Goal: Ask a question

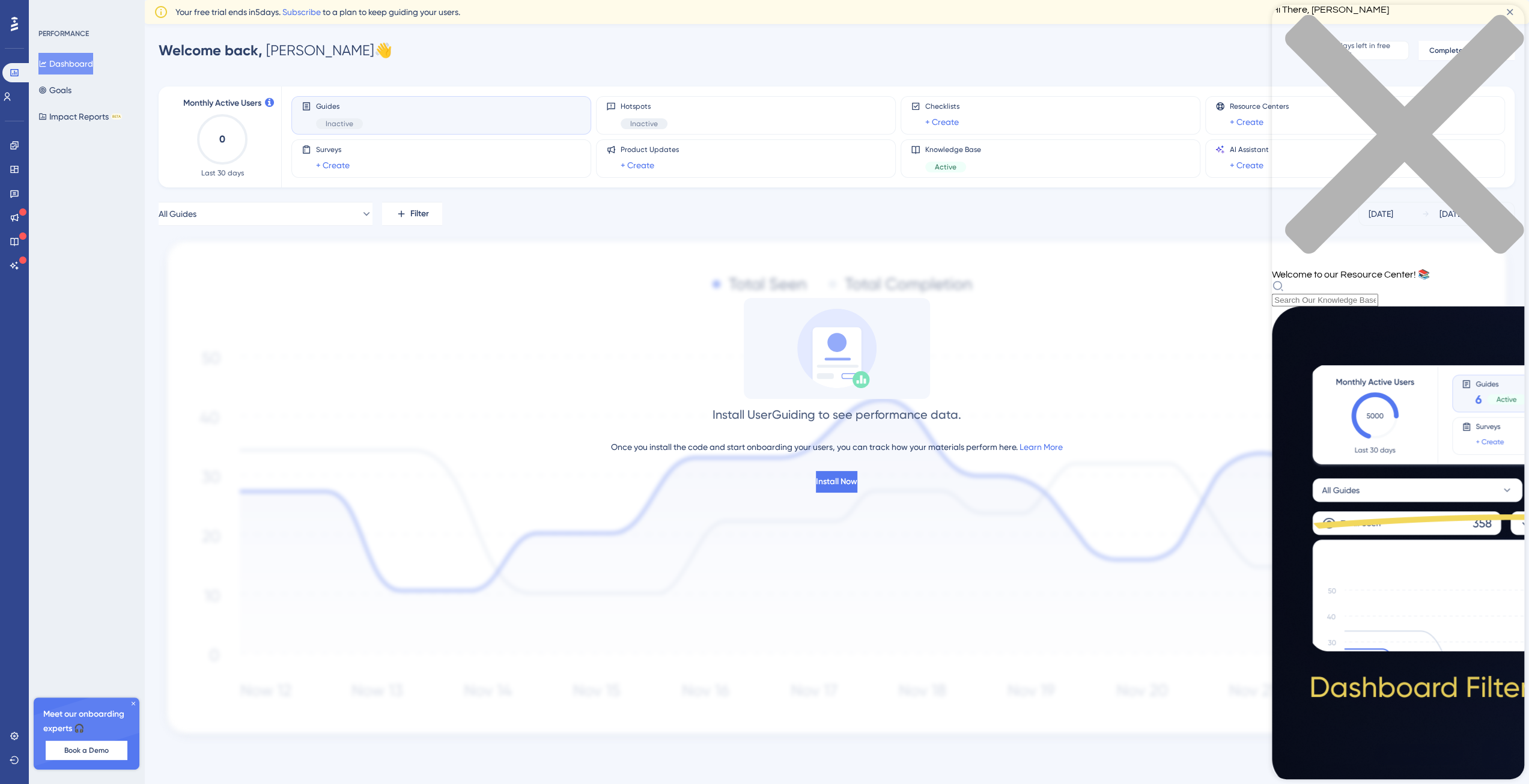
click at [1383, 280] on div "Resource Center Header" at bounding box center [1398, 293] width 253 height 27
click at [1368, 280] on div "Resource Center Header" at bounding box center [1398, 293] width 253 height 27
click at [1380, 72] on div "Hi There, [PERSON_NAME] 👋 Welcome to our Resource Center! 📚" at bounding box center [1398, 156] width 253 height 302
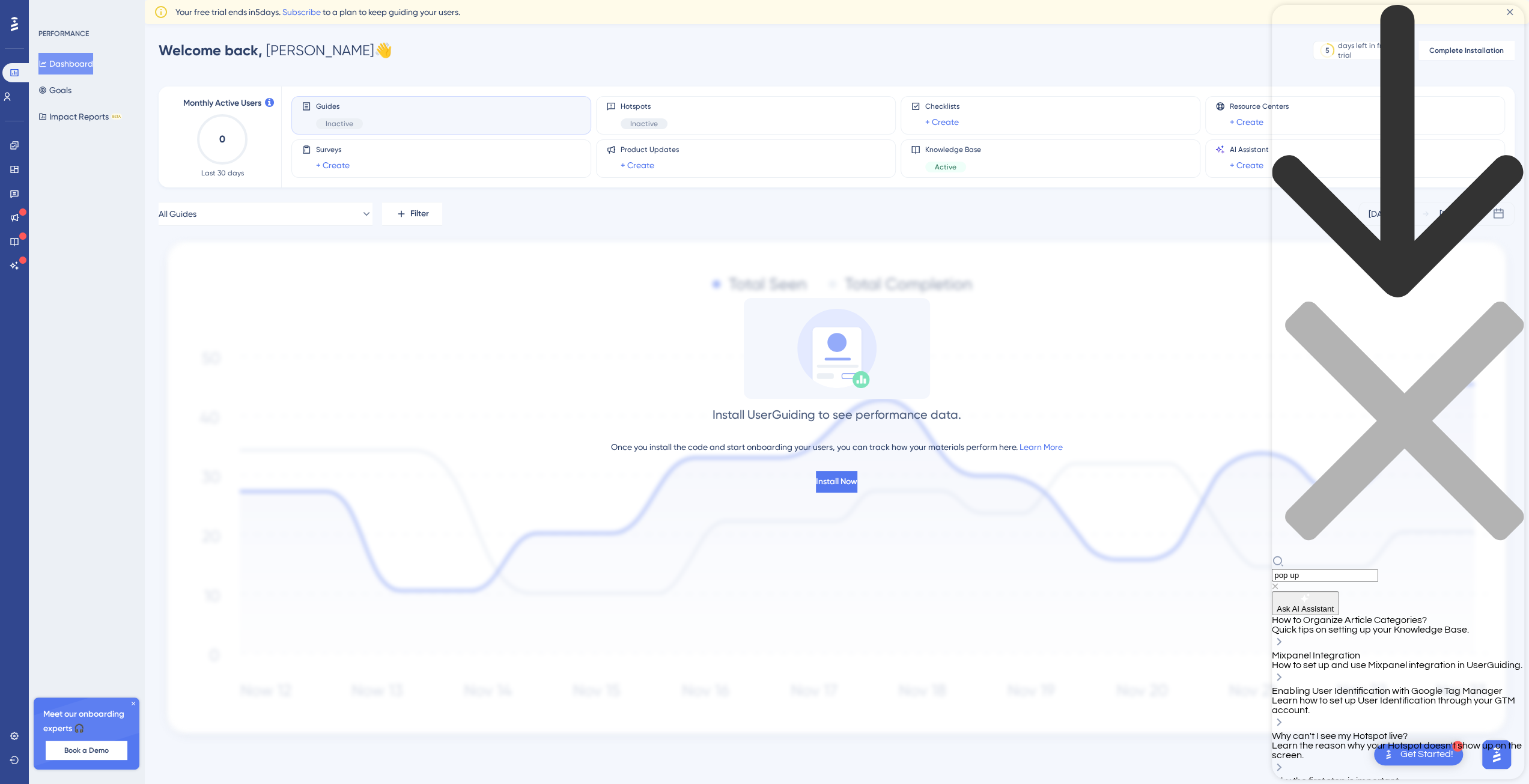
scroll to position [556, 0]
type input "pop up"
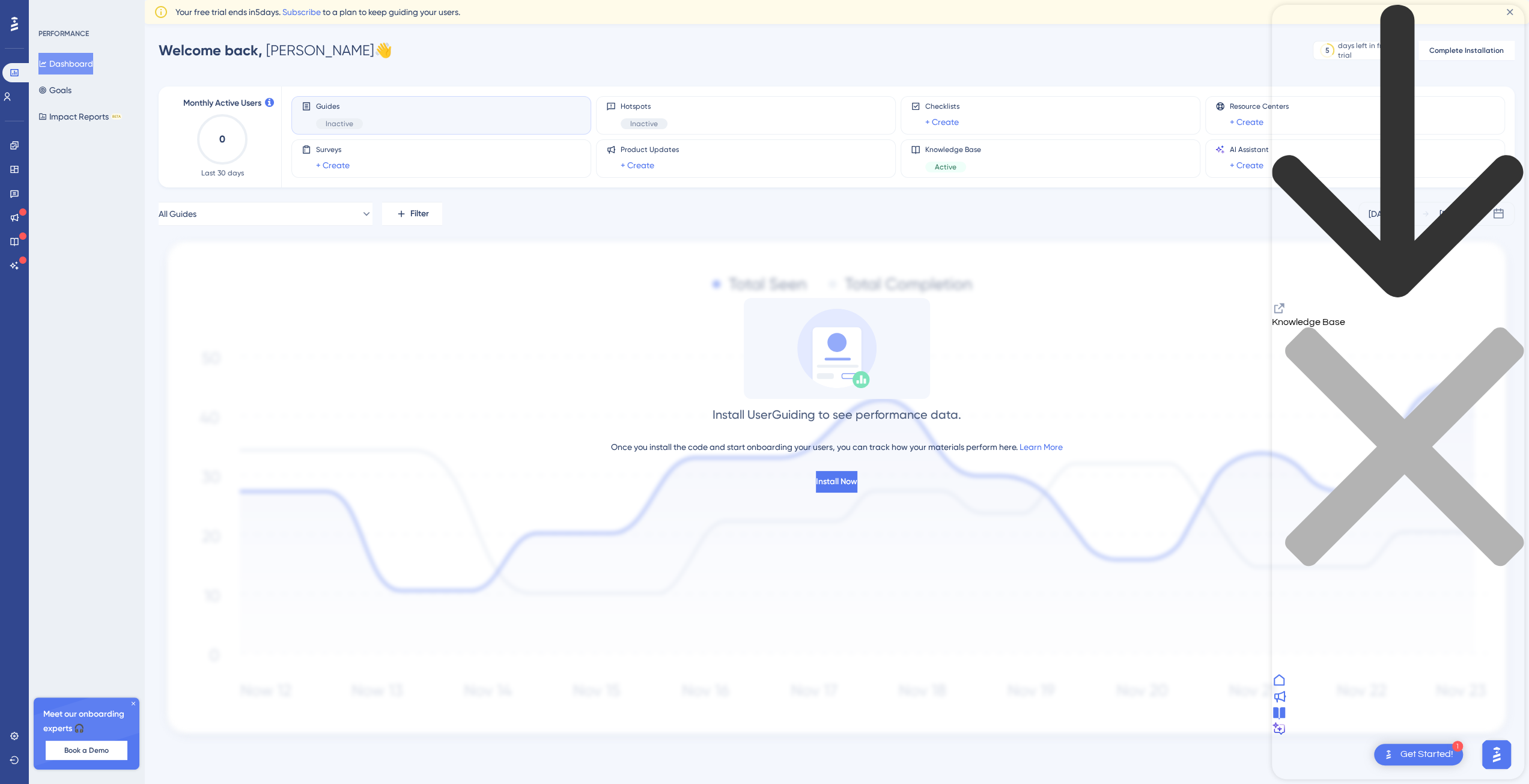
click at [1359, 705] on div at bounding box center [1398, 697] width 253 height 16
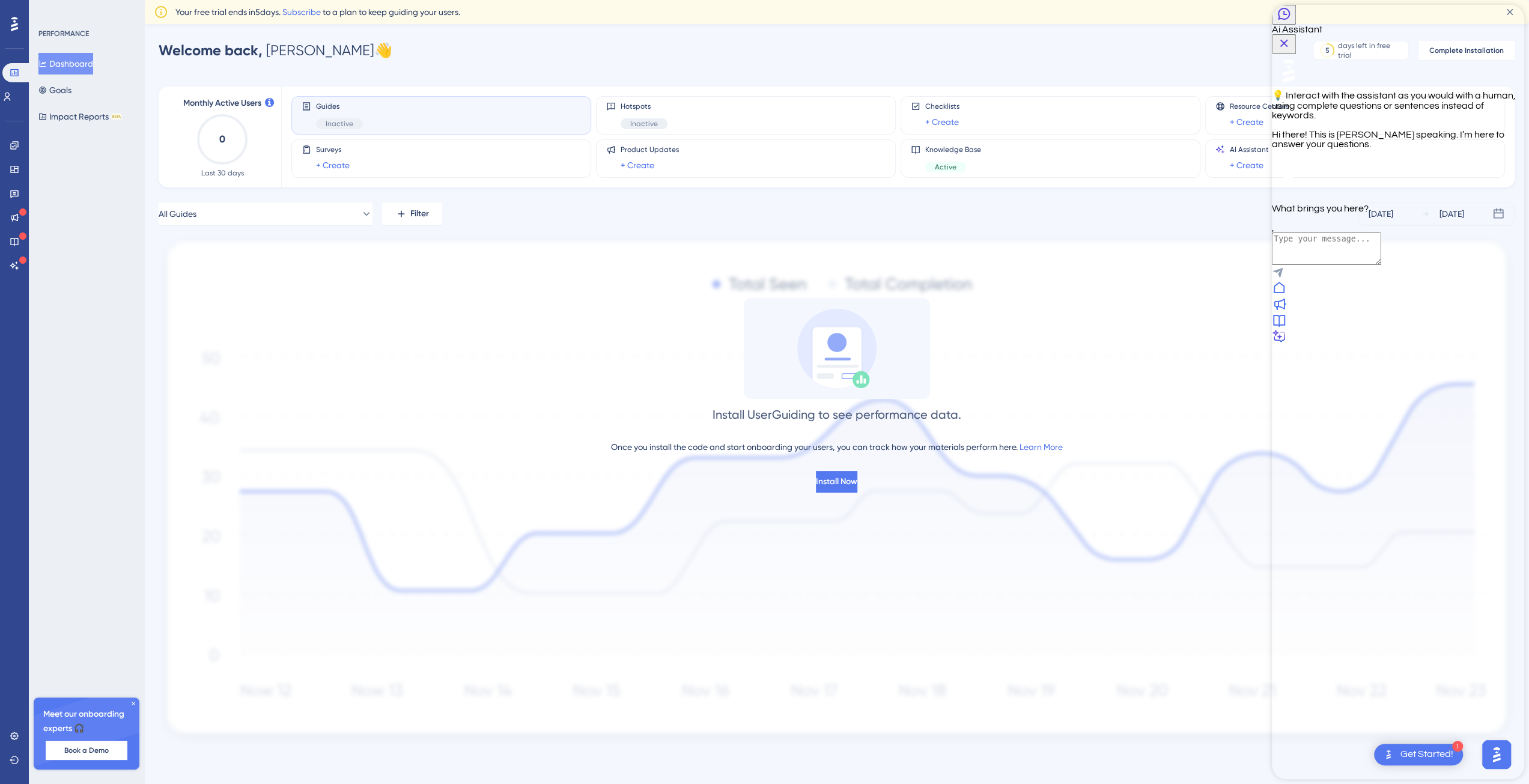
click at [1285, 327] on icon at bounding box center [1279, 320] width 12 height 12
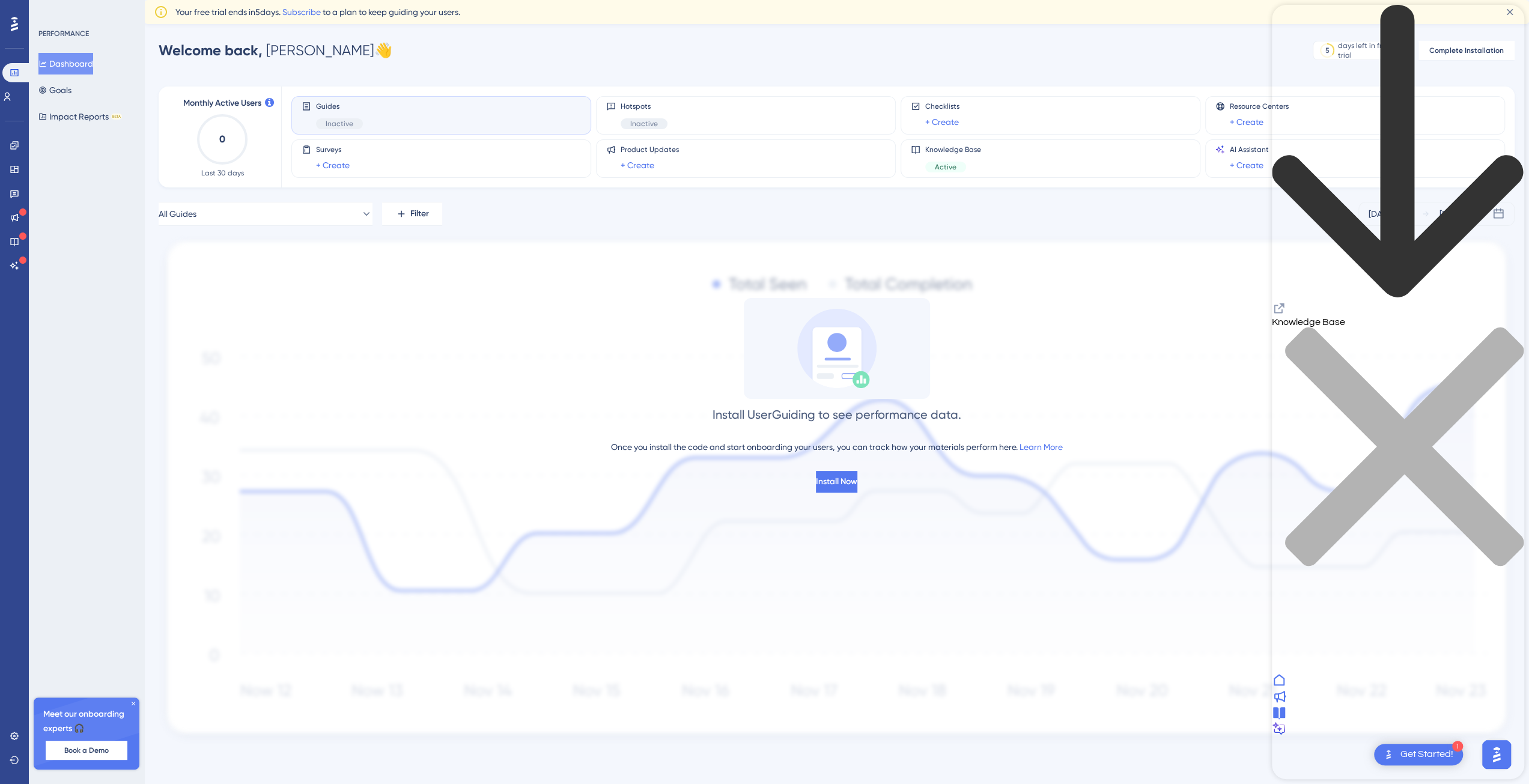
click at [1501, 327] on div "close resource center" at bounding box center [1398, 454] width 253 height 254
